Goal: Task Accomplishment & Management: Use online tool/utility

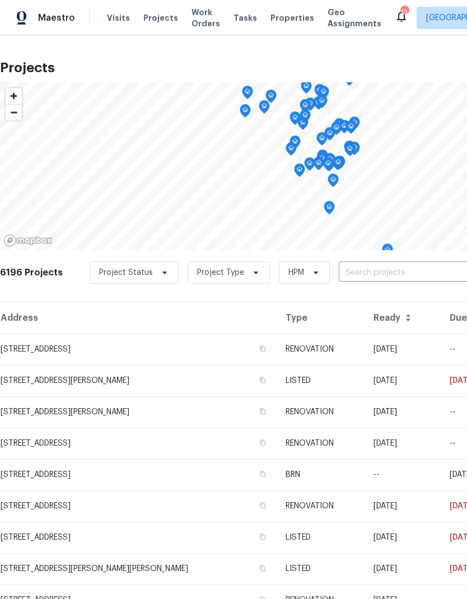
click at [387, 272] on input "text" at bounding box center [403, 272] width 128 height 17
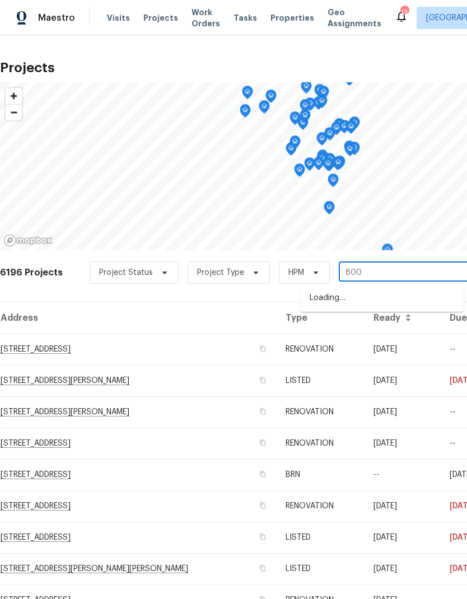
type input "8000"
click at [371, 299] on li "[STREET_ADDRESS]" at bounding box center [381, 298] width 163 height 19
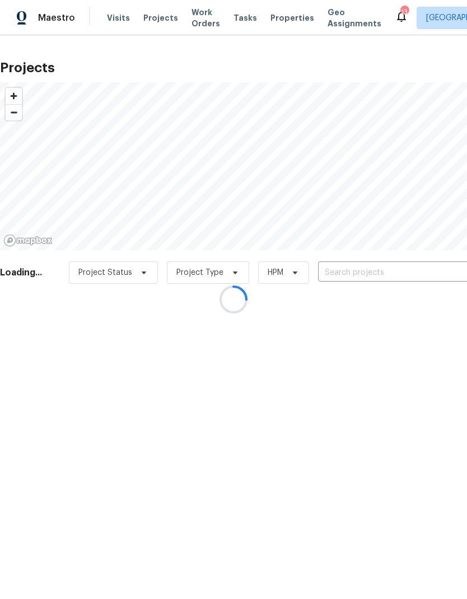
type input "[STREET_ADDRESS]"
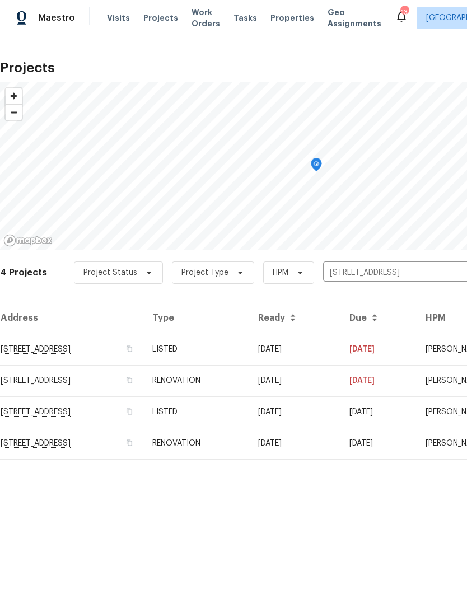
click at [68, 356] on td "[STREET_ADDRESS]" at bounding box center [71, 348] width 143 height 31
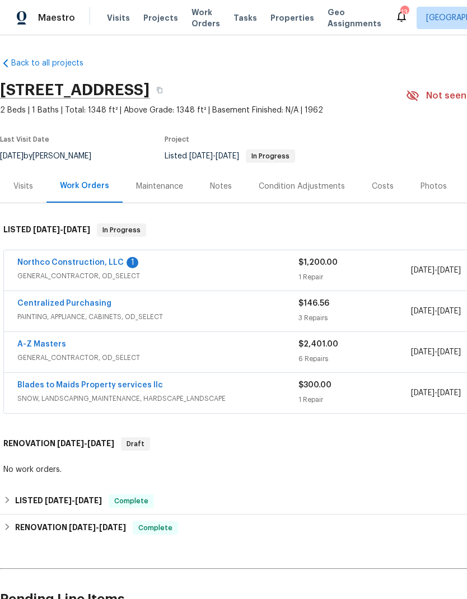
click at [93, 264] on link "Northco Construction, LLC" at bounding box center [70, 263] width 106 height 8
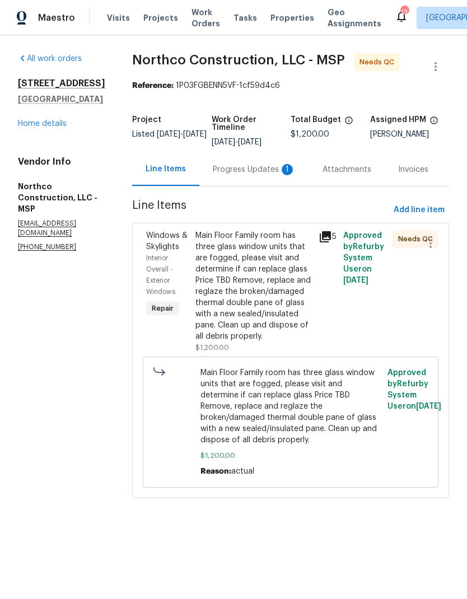
click at [236, 165] on div "Progress Updates 1" at bounding box center [254, 169] width 83 height 11
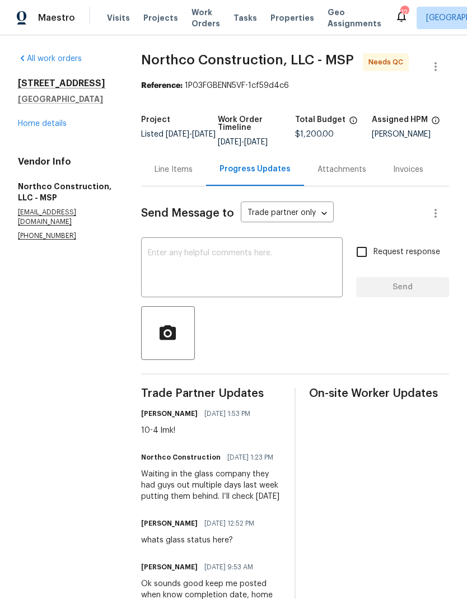
click at [180, 175] on div "Line Items" at bounding box center [173, 169] width 38 height 11
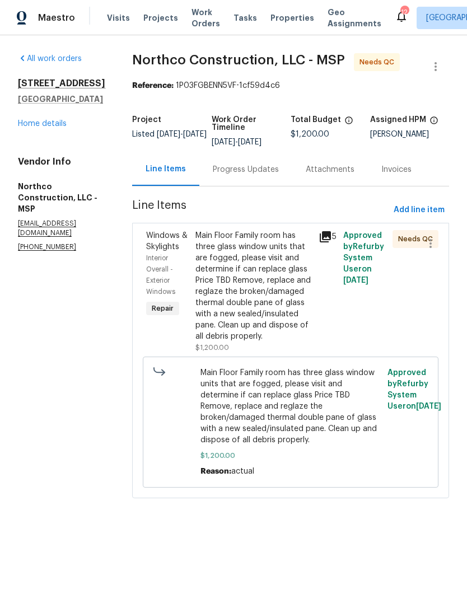
click at [250, 299] on div "Main Floor Family room has three glass window units that are fogged, please vis…" at bounding box center [253, 286] width 116 height 112
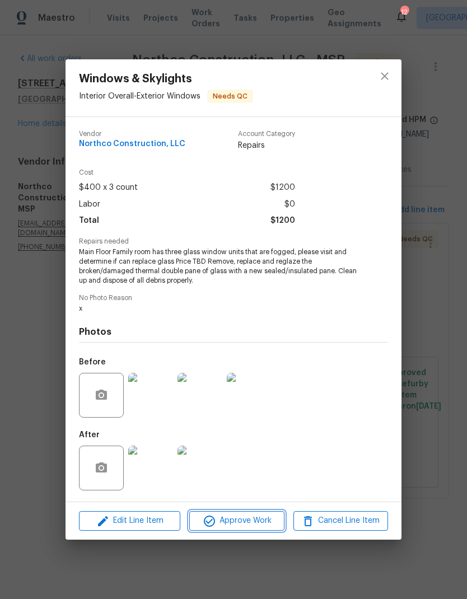
click at [242, 520] on span "Approve Work" at bounding box center [236, 521] width 88 height 14
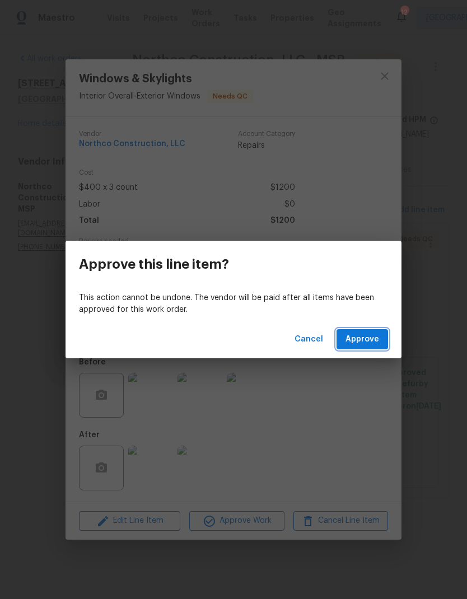
click at [363, 339] on span "Approve" at bounding box center [362, 339] width 34 height 14
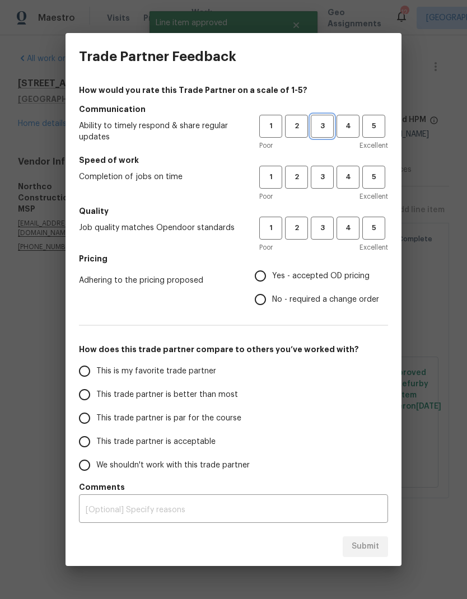
click at [319, 125] on span "3" at bounding box center [322, 126] width 21 height 13
click at [323, 186] on button "3" at bounding box center [322, 177] width 23 height 23
click at [326, 236] on button "3" at bounding box center [322, 228] width 23 height 23
click at [265, 279] on input "Yes - accepted OD pricing" at bounding box center [260, 276] width 24 height 24
radio input "true"
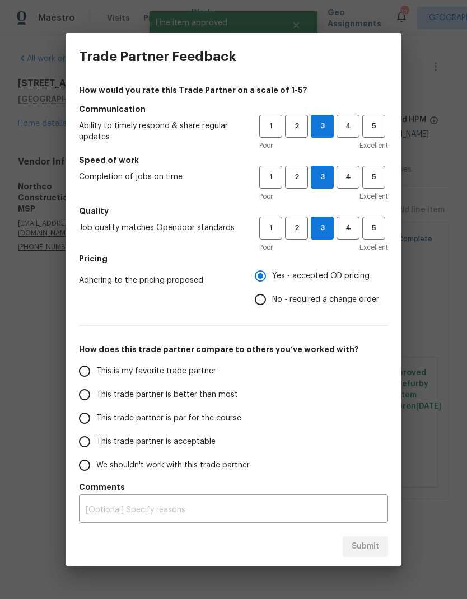
click at [90, 416] on input "This trade partner is par for the course" at bounding box center [85, 418] width 24 height 24
click at [373, 548] on span "Submit" at bounding box center [364, 546] width 27 height 14
radio input "true"
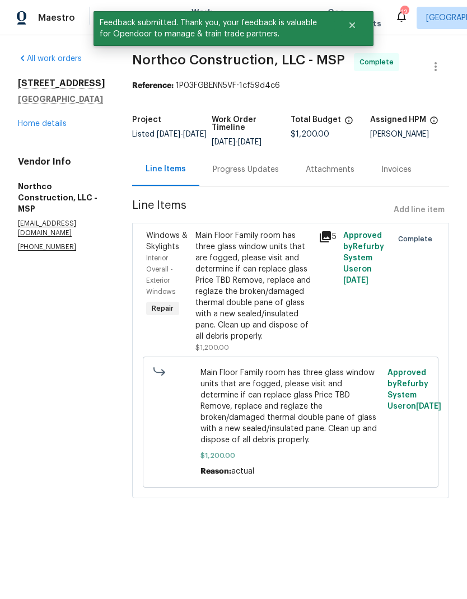
click at [41, 128] on link "Home details" at bounding box center [42, 124] width 49 height 8
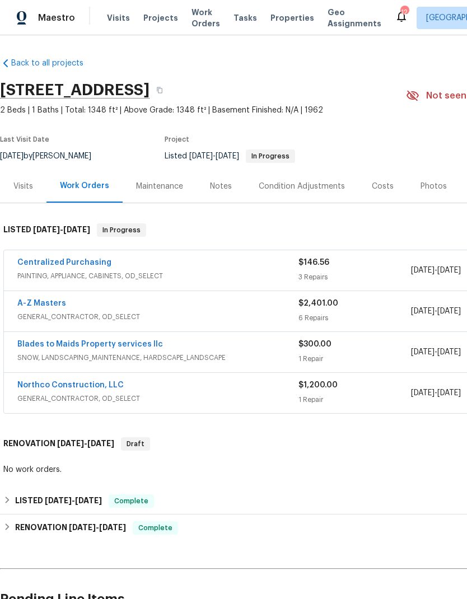
click at [427, 181] on div "Photos" at bounding box center [433, 186] width 26 height 11
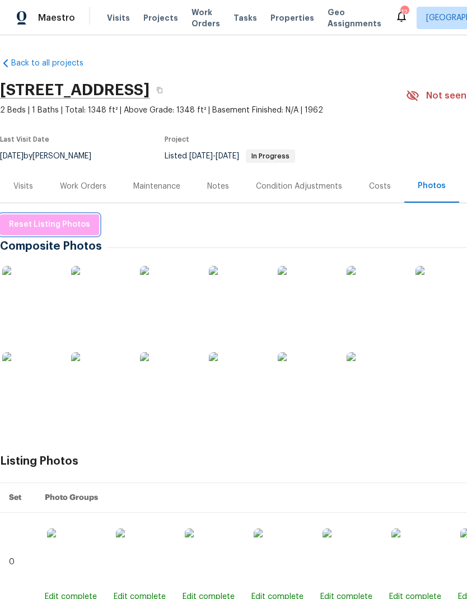
click at [57, 218] on span "Reset Listing Photos" at bounding box center [49, 225] width 81 height 14
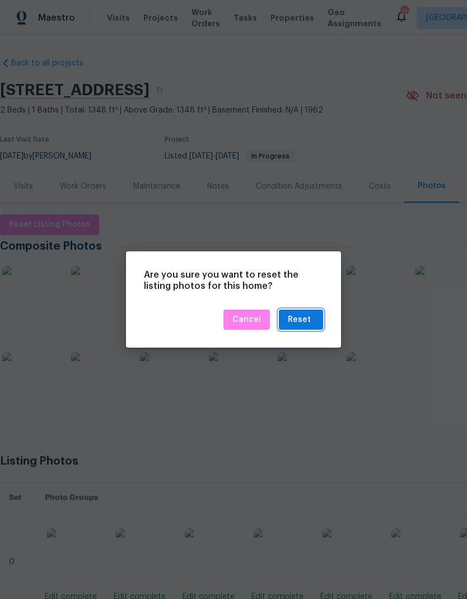
click at [312, 315] on div "Reset" at bounding box center [301, 320] width 26 height 14
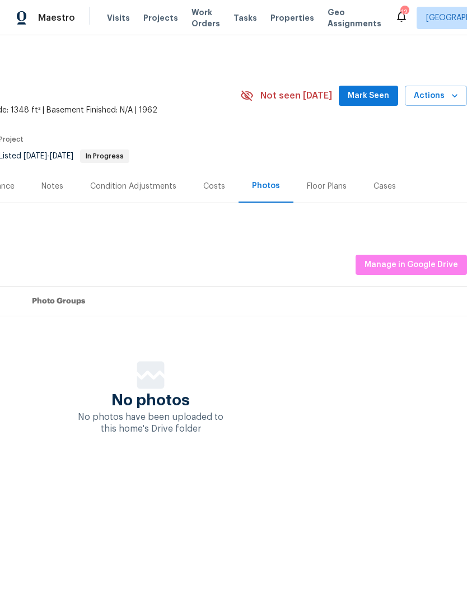
scroll to position [0, 166]
click at [439, 267] on span "Manage in Google Drive" at bounding box center [410, 265] width 93 height 14
click at [408, 263] on span "Manage in Google Drive" at bounding box center [410, 265] width 93 height 14
